Goal: Task Accomplishment & Management: Manage account settings

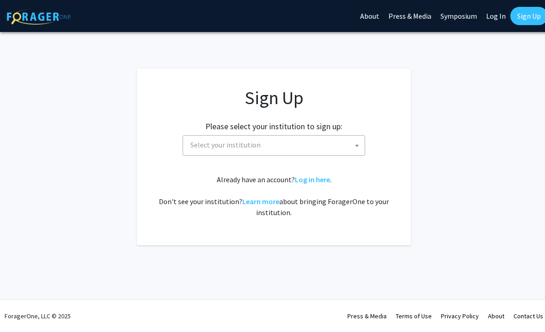
click at [346, 146] on span "Select your institution" at bounding box center [276, 145] width 178 height 19
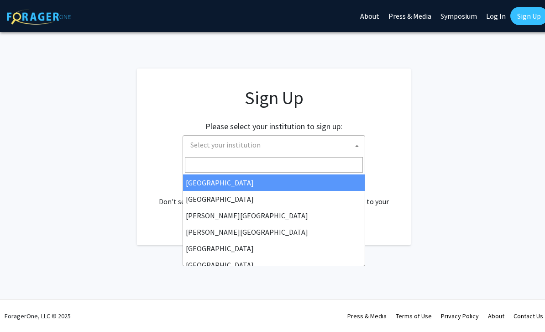
click at [289, 145] on span "Select your institution" at bounding box center [276, 145] width 178 height 19
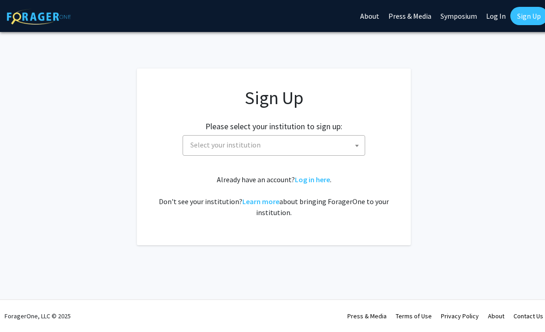
click at [299, 142] on span "Select your institution" at bounding box center [276, 145] width 178 height 19
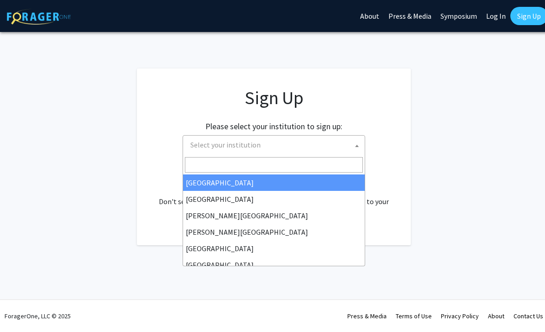
click at [279, 168] on input "Search" at bounding box center [274, 165] width 178 height 16
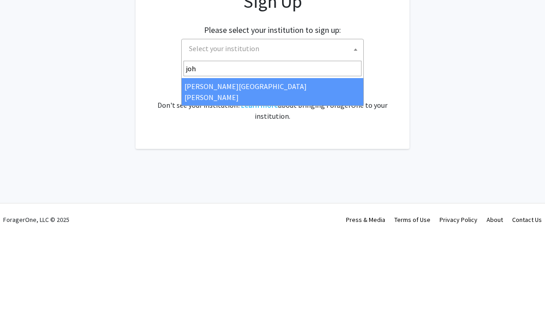
type input "john"
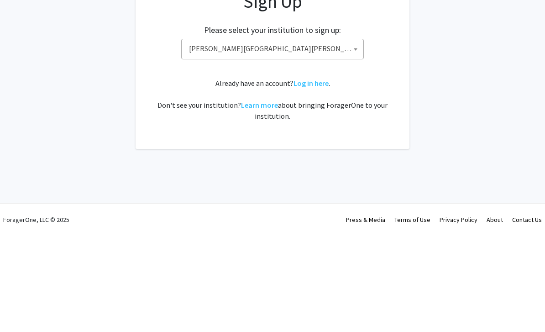
select select "1"
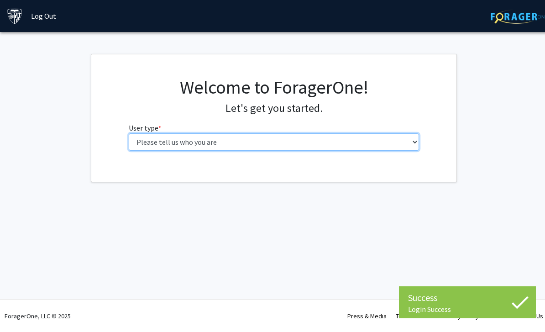
click at [377, 136] on select "Please tell us who you are Undergraduate Student Master's Student Doctoral Cand…" at bounding box center [274, 141] width 291 height 17
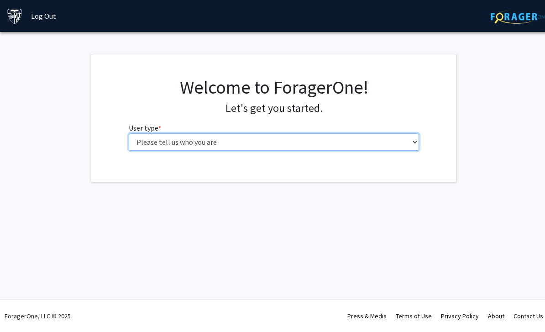
select select "3: doc"
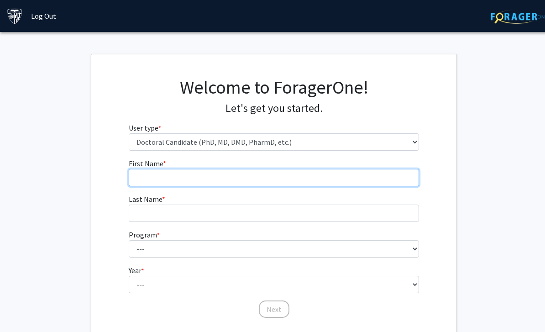
click at [310, 178] on input "First Name * required" at bounding box center [274, 177] width 291 height 17
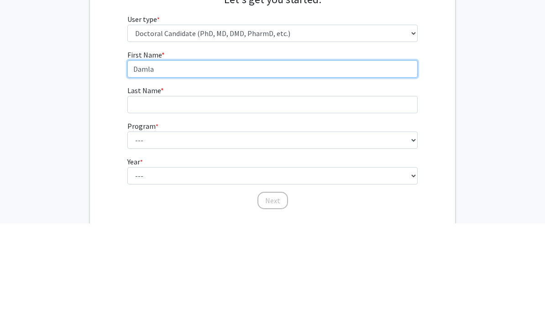
type input "Damla"
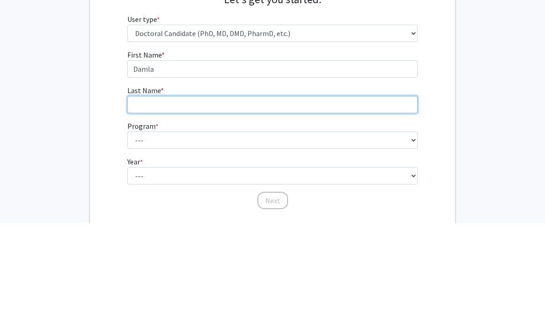
click at [290, 205] on input "Last Name * required" at bounding box center [272, 213] width 291 height 17
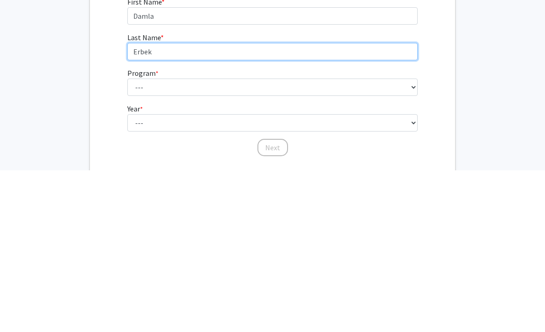
type input "Erbek"
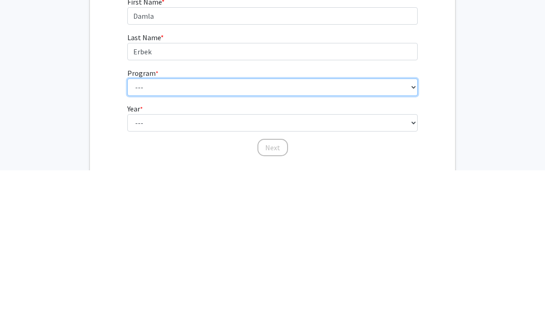
click at [331, 240] on select "--- Adult-Gerontological Acute Care Nurse Practitioner Adult-Gerontological Cri…" at bounding box center [272, 248] width 291 height 17
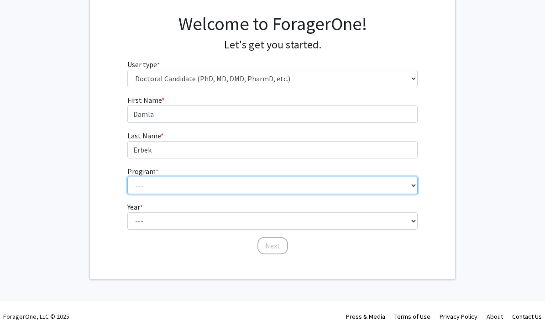
select select "22: 25"
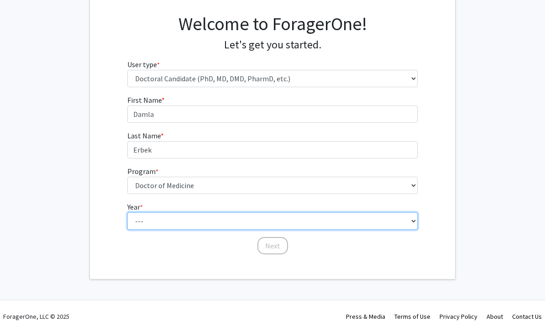
click at [254, 227] on select "--- First Year Second Year Third Year Fourth Year Fifth Year Sixth Year Seventh…" at bounding box center [272, 220] width 291 height 17
select select "6: sixth_year"
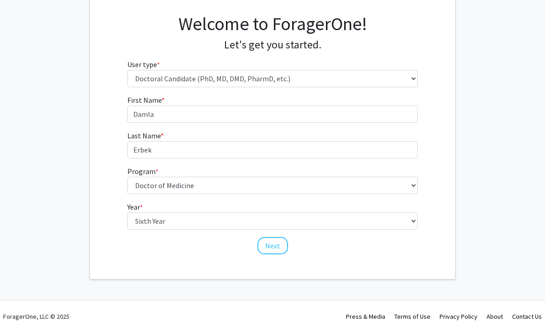
click at [274, 241] on button "Next" at bounding box center [272, 245] width 31 height 17
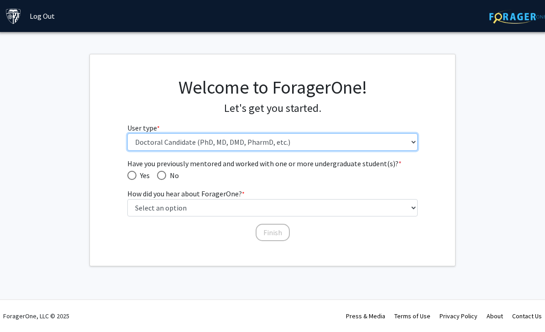
click at [340, 142] on select "Please tell us who you are Undergraduate Student Master's Student Doctoral Cand…" at bounding box center [272, 141] width 291 height 17
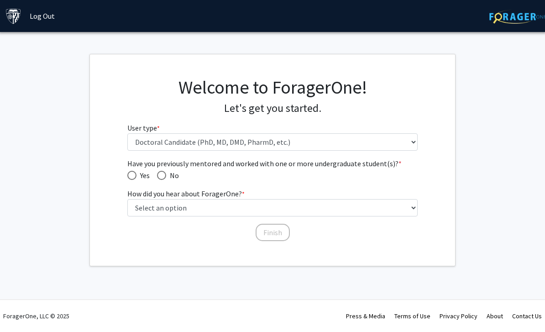
click at [162, 177] on span "Have you previously mentored and worked with one or more undergraduate student(…" at bounding box center [161, 175] width 9 height 9
click at [162, 177] on input "No" at bounding box center [161, 175] width 9 height 9
radio input "true"
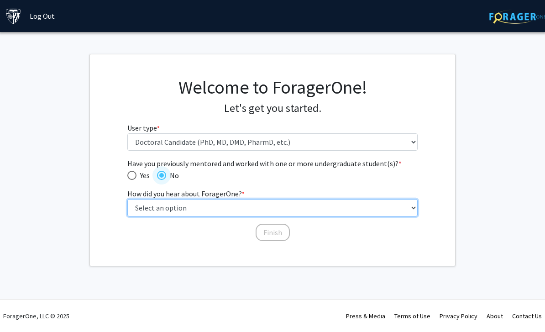
click at [276, 210] on select "Select an option Peer/student recommendation Faculty/staff recommendation Unive…" at bounding box center [272, 207] width 291 height 17
select select "3: university_website"
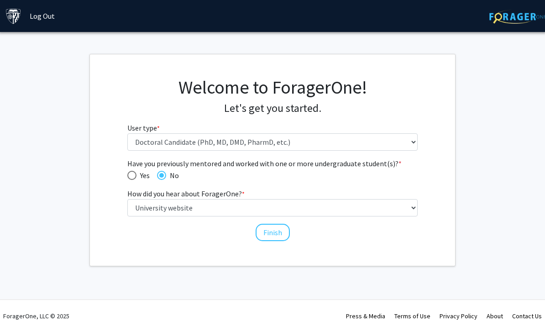
click at [280, 233] on button "Finish" at bounding box center [273, 232] width 34 height 17
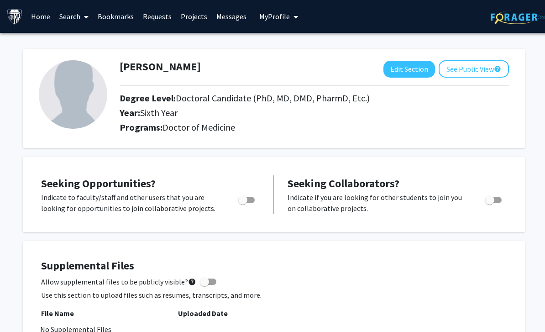
click at [245, 200] on span "Toggle" at bounding box center [242, 199] width 9 height 9
click at [243, 203] on input "Are you actively seeking opportunities?" at bounding box center [242, 203] width 0 height 0
checkbox input "true"
click at [505, 194] on div "Toggle" at bounding box center [494, 199] width 25 height 14
click at [498, 197] on span "Toggle" at bounding box center [493, 200] width 16 height 6
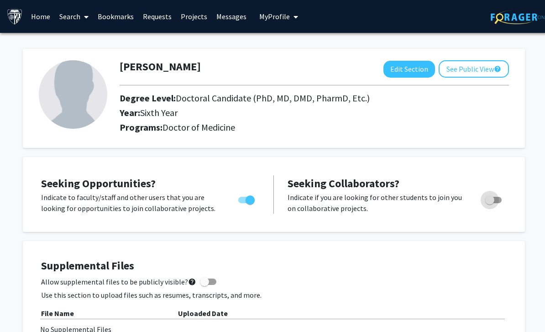
click at [490, 203] on input "Would you like to receive other student requests to work with you?" at bounding box center [489, 203] width 0 height 0
click at [494, 202] on span "Toggle" at bounding box center [497, 199] width 9 height 9
click at [490, 203] on input "Would you like to receive other student requests to work with you?" at bounding box center [489, 203] width 0 height 0
click at [491, 203] on span "Toggle" at bounding box center [489, 199] width 9 height 9
click at [490, 203] on input "Would you like to receive other student requests to work with you?" at bounding box center [489, 203] width 0 height 0
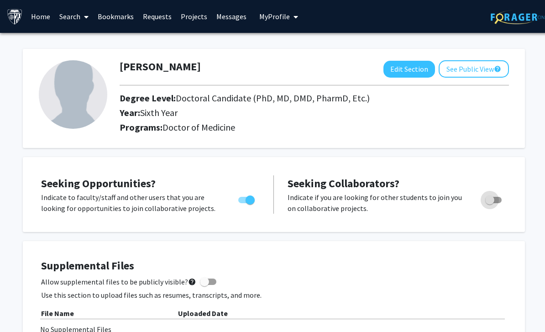
checkbox input "true"
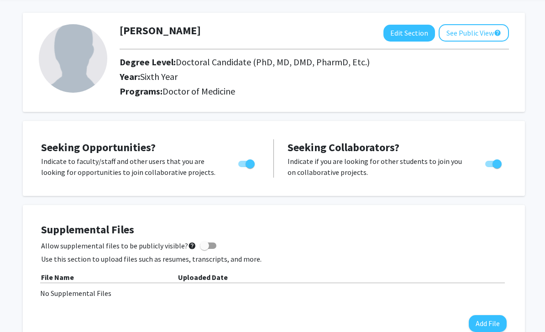
scroll to position [37, 0]
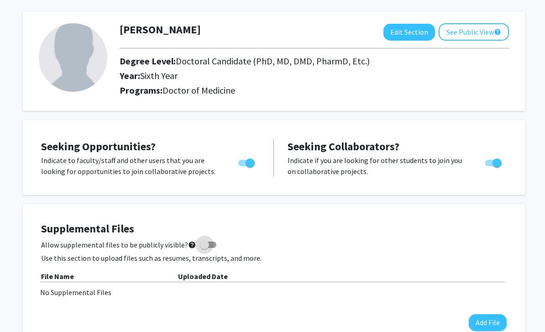
click at [198, 248] on label "Allow supplemental files to be publicly visible? help" at bounding box center [128, 244] width 175 height 11
click at [204, 248] on input "Allow supplemental files to be publicly visible? help" at bounding box center [204, 248] width 0 height 0
checkbox input "true"
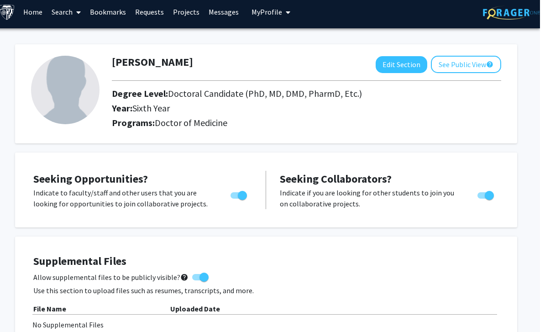
scroll to position [0, 3]
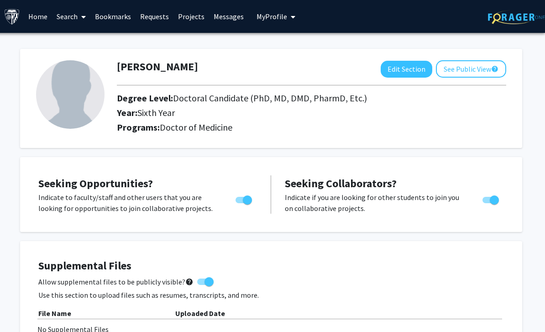
click at [492, 69] on mat-icon "help" at bounding box center [494, 68] width 7 height 11
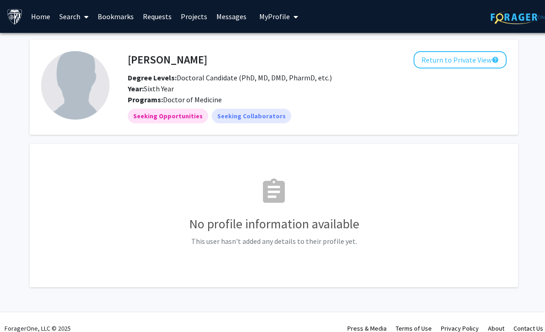
click at [495, 67] on button "Return to Private View help" at bounding box center [460, 59] width 93 height 17
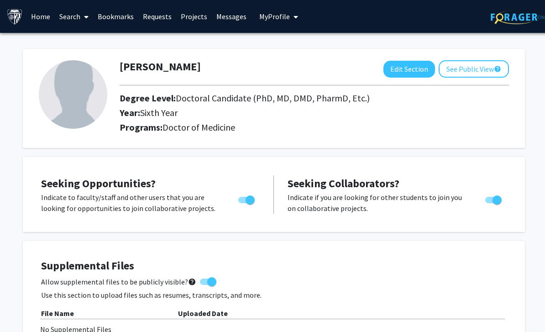
click at [79, 19] on link "Search" at bounding box center [74, 16] width 38 height 32
